Goal: Task Accomplishment & Management: Complete application form

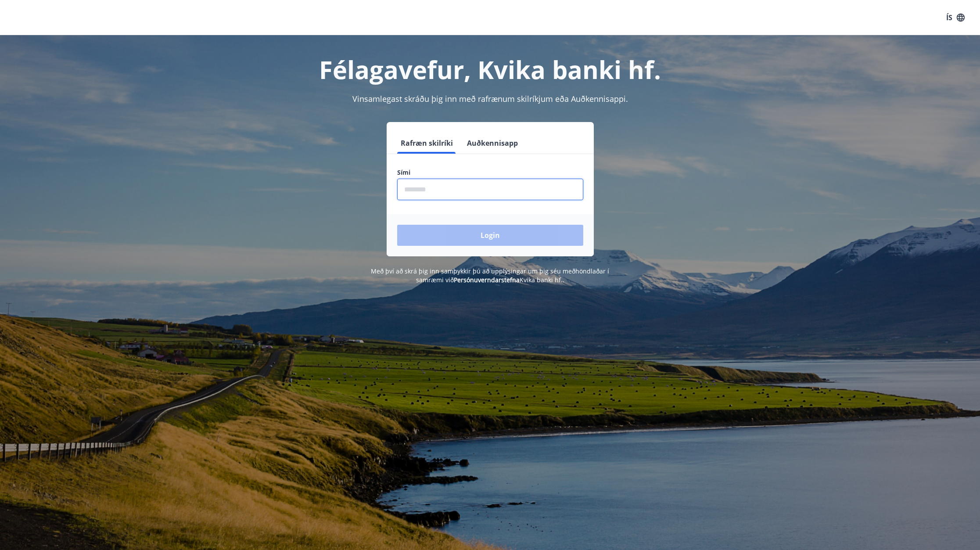
click at [424, 190] on input "phone" at bounding box center [490, 190] width 186 height 22
click at [407, 188] on input "phone" at bounding box center [490, 190] width 186 height 22
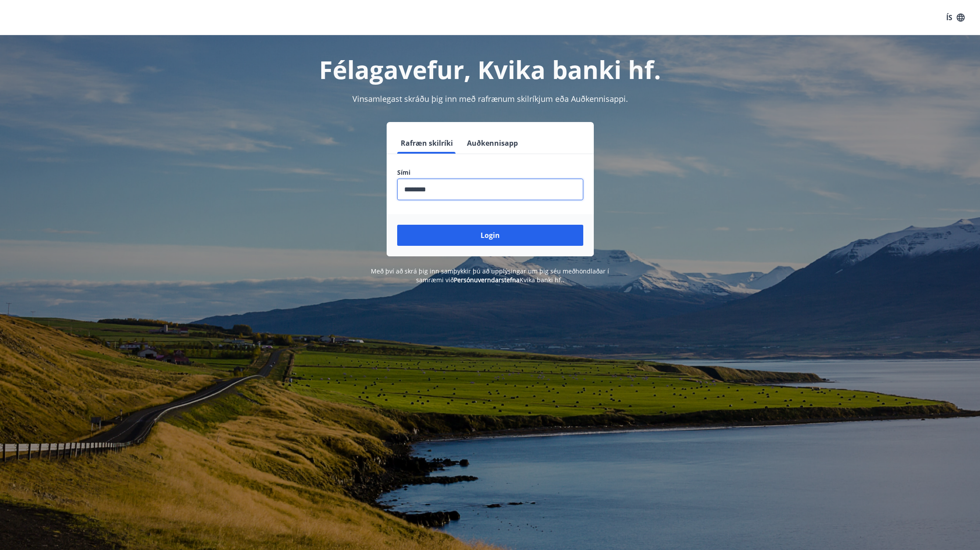
type input "********"
click at [397, 225] on button "Login" at bounding box center [490, 235] width 186 height 21
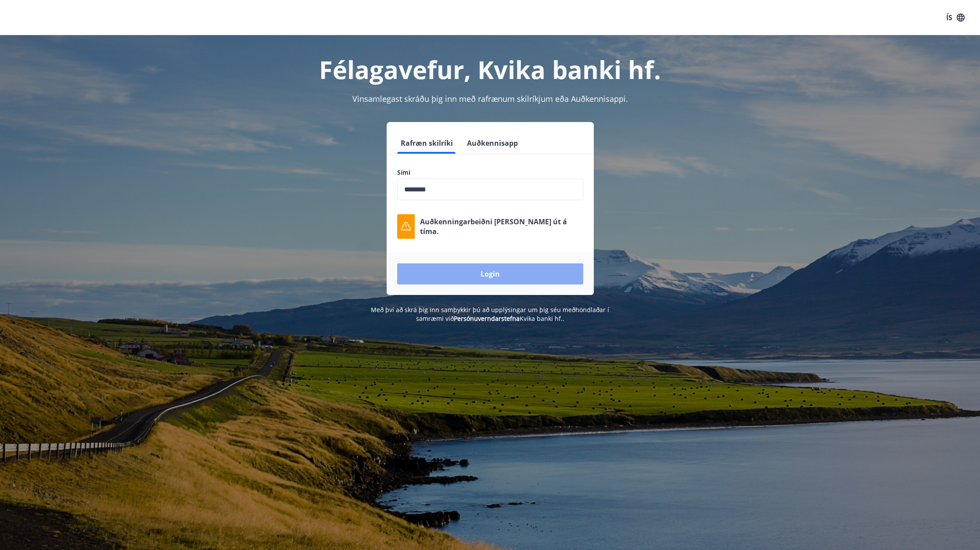
click at [455, 273] on button "Login" at bounding box center [490, 273] width 186 height 21
click at [482, 285] on div "Login" at bounding box center [490, 274] width 207 height 42
click at [481, 274] on button "Login" at bounding box center [490, 273] width 186 height 21
